Goal: Task Accomplishment & Management: Manage account settings

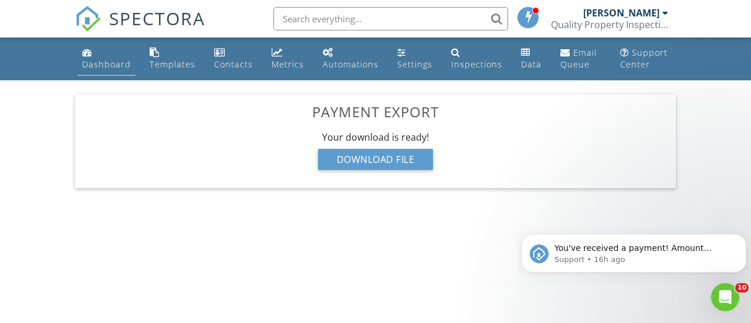
click at [94, 59] on div "Dashboard" at bounding box center [106, 64] width 49 height 11
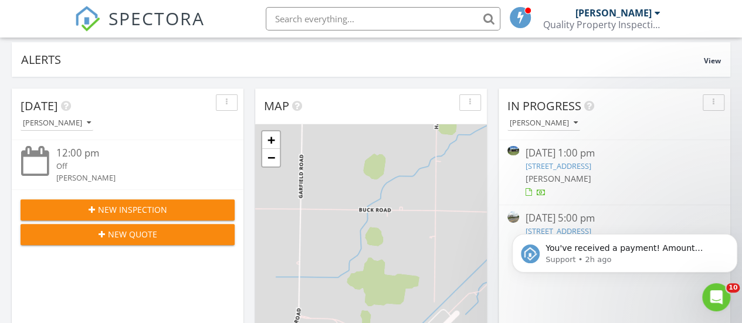
scroll to position [117, 0]
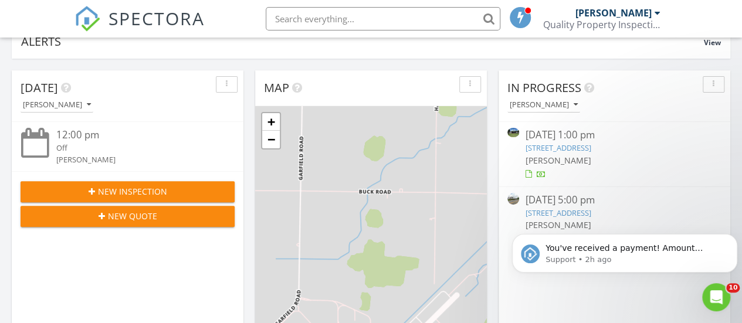
click at [578, 208] on link "730 S Main St, Frankenmuth , MI 48734" at bounding box center [558, 213] width 66 height 11
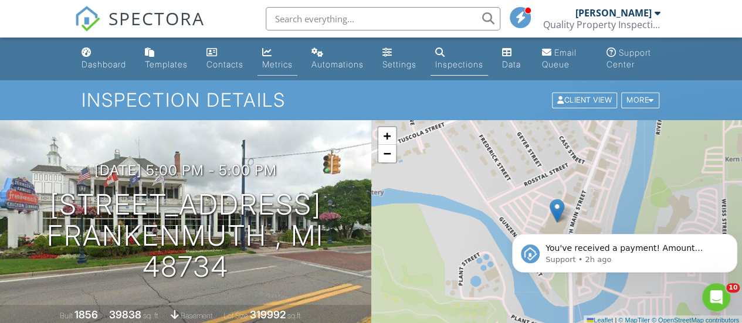
click at [283, 56] on link "Metrics" at bounding box center [278, 58] width 40 height 33
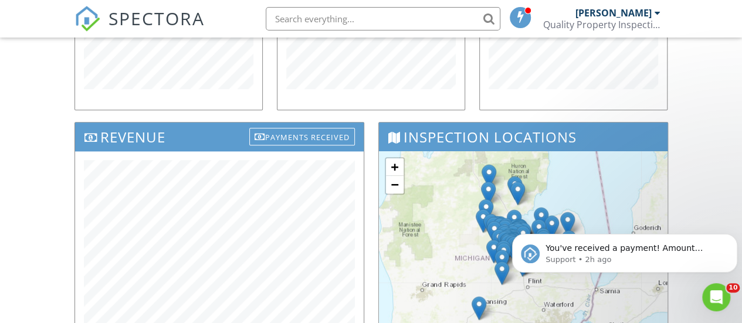
scroll to position [309, 0]
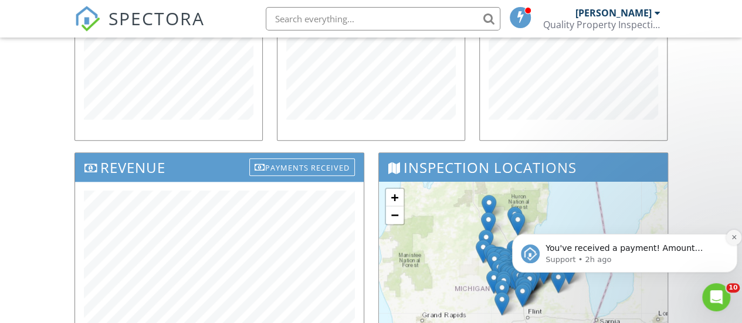
click at [734, 236] on icon "Dismiss notification" at bounding box center [734, 237] width 6 height 6
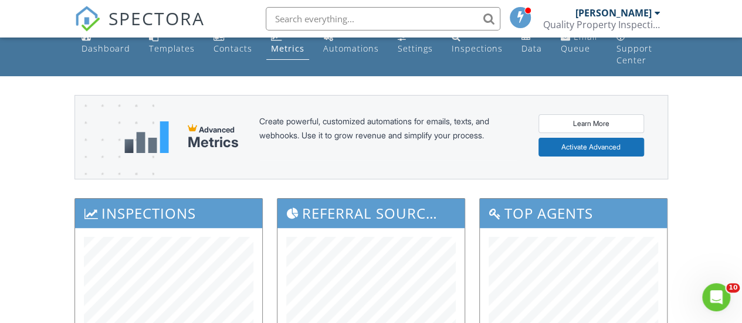
scroll to position [0, 0]
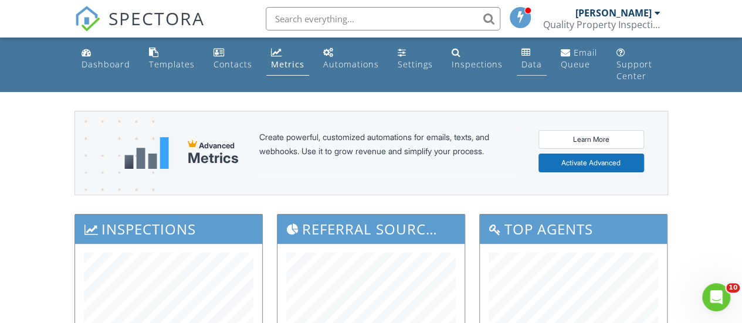
click at [522, 62] on div "Data" at bounding box center [532, 64] width 21 height 11
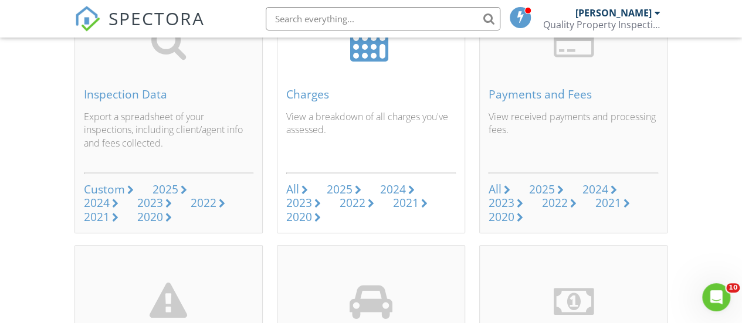
scroll to position [176, 0]
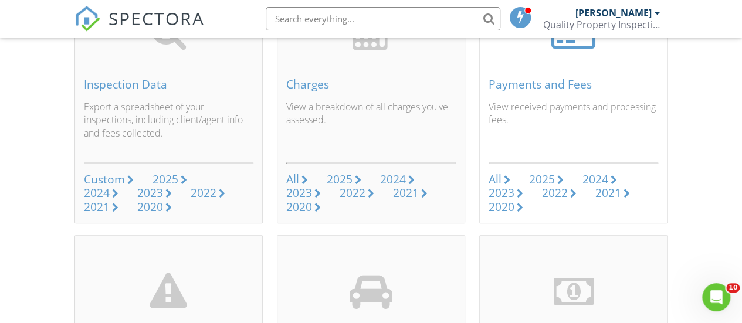
click at [548, 171] on div "2025" at bounding box center [542, 179] width 26 height 16
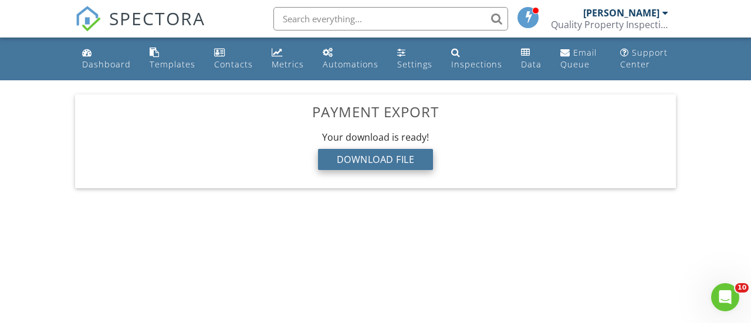
click at [383, 158] on div "Download File" at bounding box center [376, 159] width 116 height 21
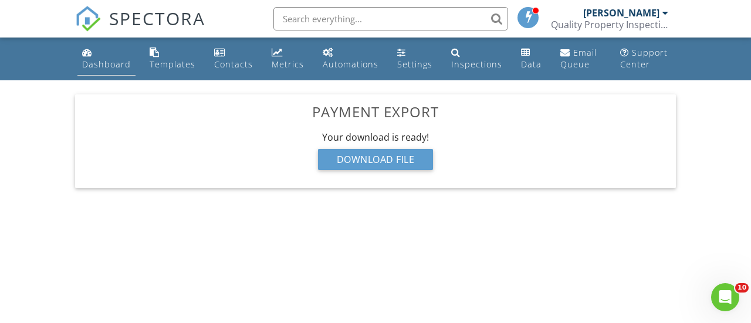
click at [90, 62] on div "Dashboard" at bounding box center [106, 64] width 49 height 11
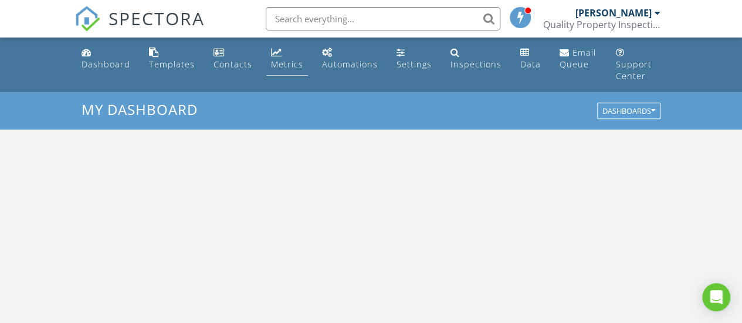
scroll to position [1085, 760]
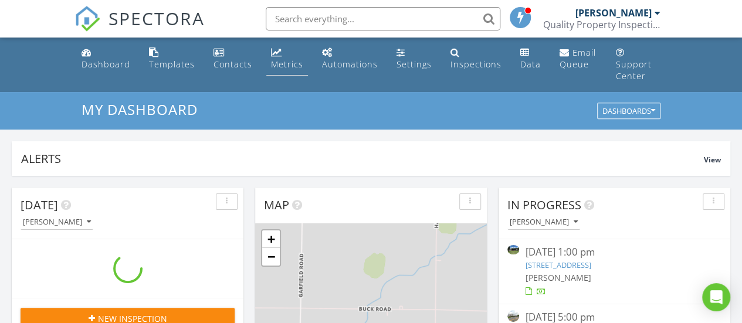
click at [276, 61] on div "Metrics" at bounding box center [287, 64] width 32 height 11
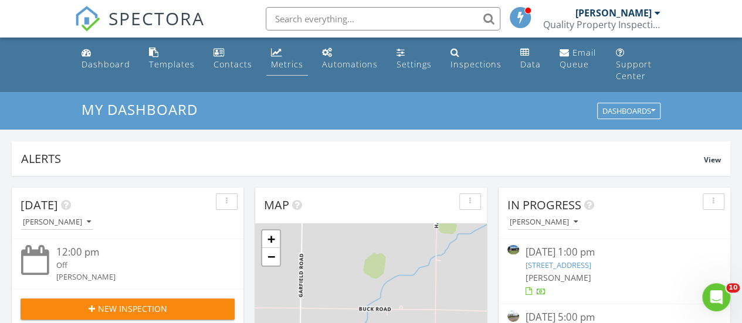
scroll to position [0, 0]
